Goal: Information Seeking & Learning: Check status

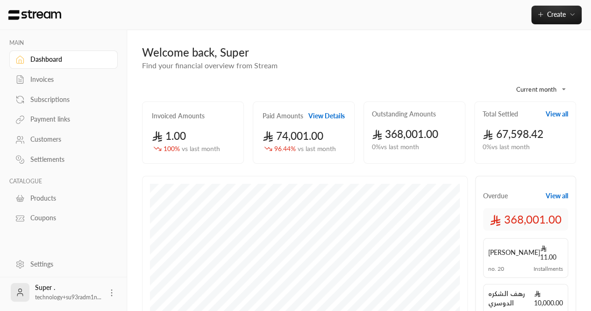
click at [52, 140] on div "Customers" at bounding box center [68, 139] width 76 height 9
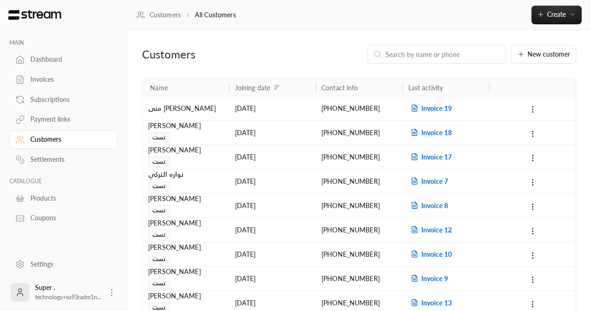
click at [446, 51] on input at bounding box center [443, 54] width 114 height 10
paste input "966560491101"
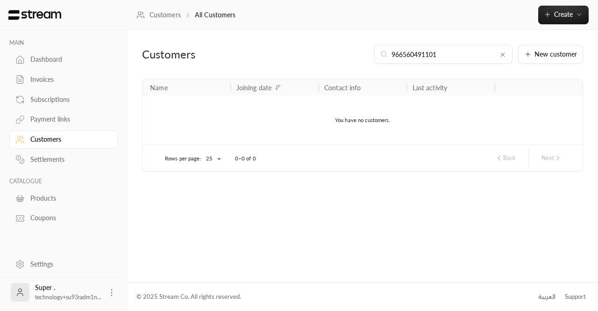
type input "966560491101"
click at [505, 59] on div "966560491101" at bounding box center [444, 54] width 138 height 19
click at [511, 57] on div "966560491101" at bounding box center [444, 54] width 138 height 19
click at [506, 56] on icon at bounding box center [502, 54] width 7 height 7
click at [478, 57] on input at bounding box center [450, 54] width 114 height 10
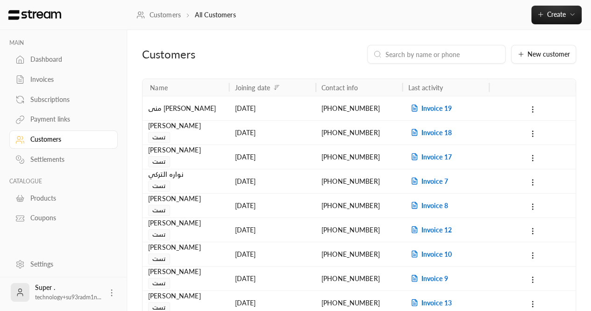
paste input "[PHONE_NUMBER]"
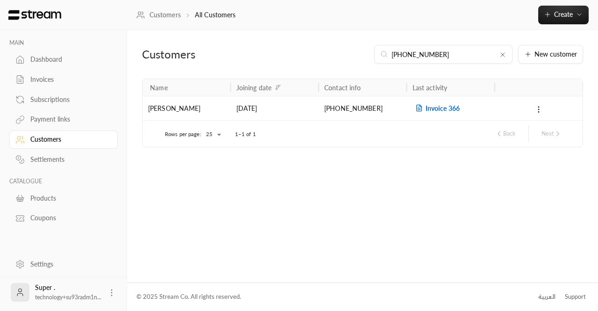
type input "[PHONE_NUMBER]"
click at [438, 107] on span "Invoice 366" at bounding box center [436, 108] width 47 height 8
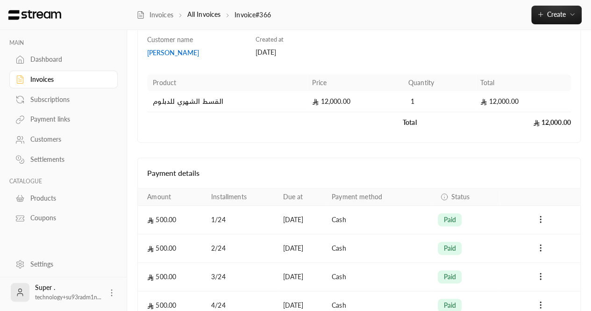
scroll to position [80, 0]
click at [56, 137] on div "Customers" at bounding box center [68, 139] width 76 height 9
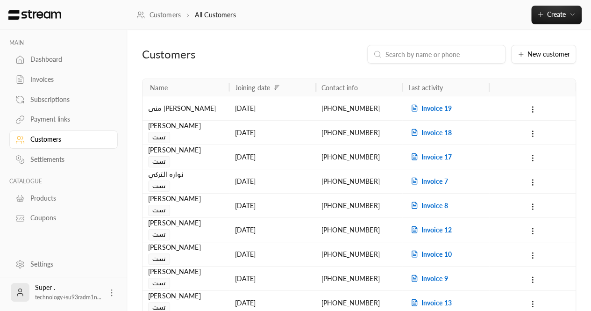
click at [429, 54] on input at bounding box center [443, 54] width 114 height 10
paste input "966506200835"
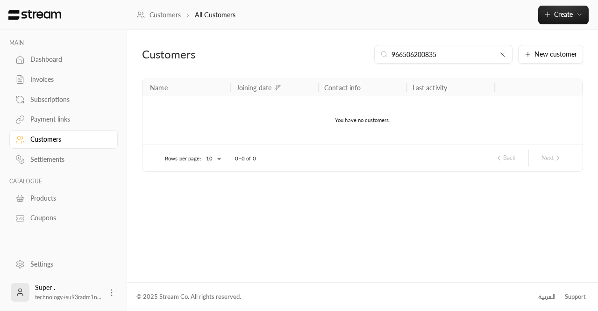
type input "966506200835"
click at [502, 54] on icon at bounding box center [502, 54] width 7 height 7
click at [471, 56] on input at bounding box center [450, 54] width 114 height 10
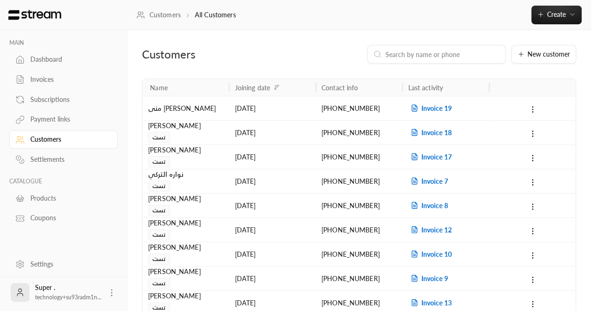
paste input "966551569656"
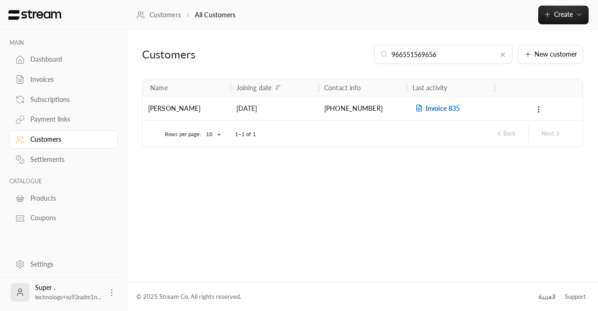
type input "966551569656"
